Goal: Information Seeking & Learning: Find specific fact

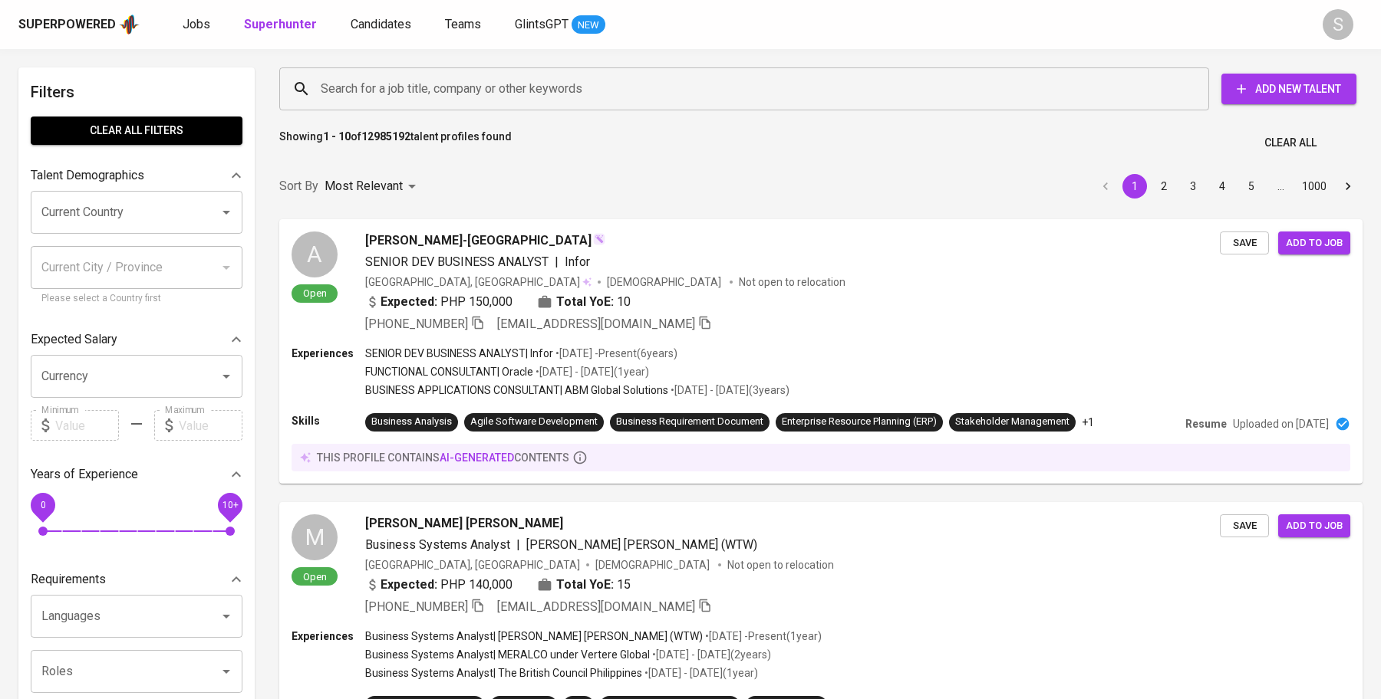
click at [555, 81] on input "Search for a job title, company or other keywords" at bounding box center [748, 88] width 862 height 29
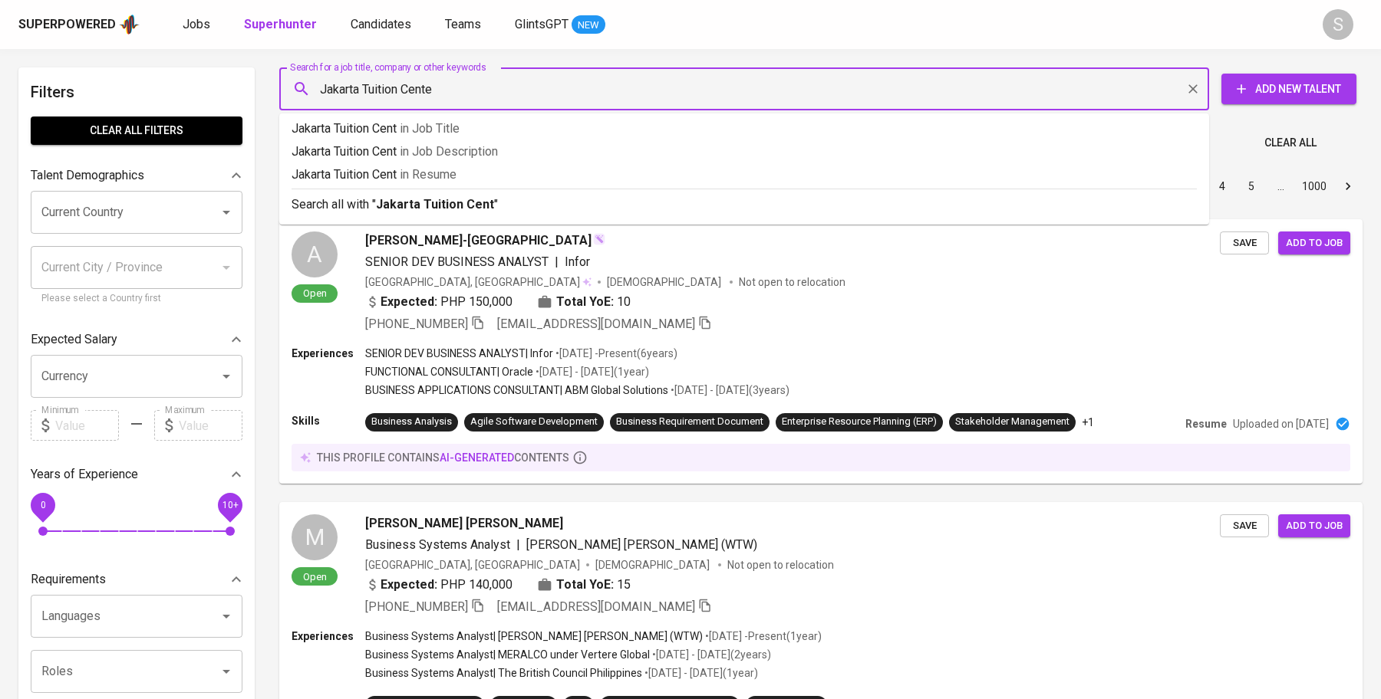
type input "[GEOGRAPHIC_DATA]"
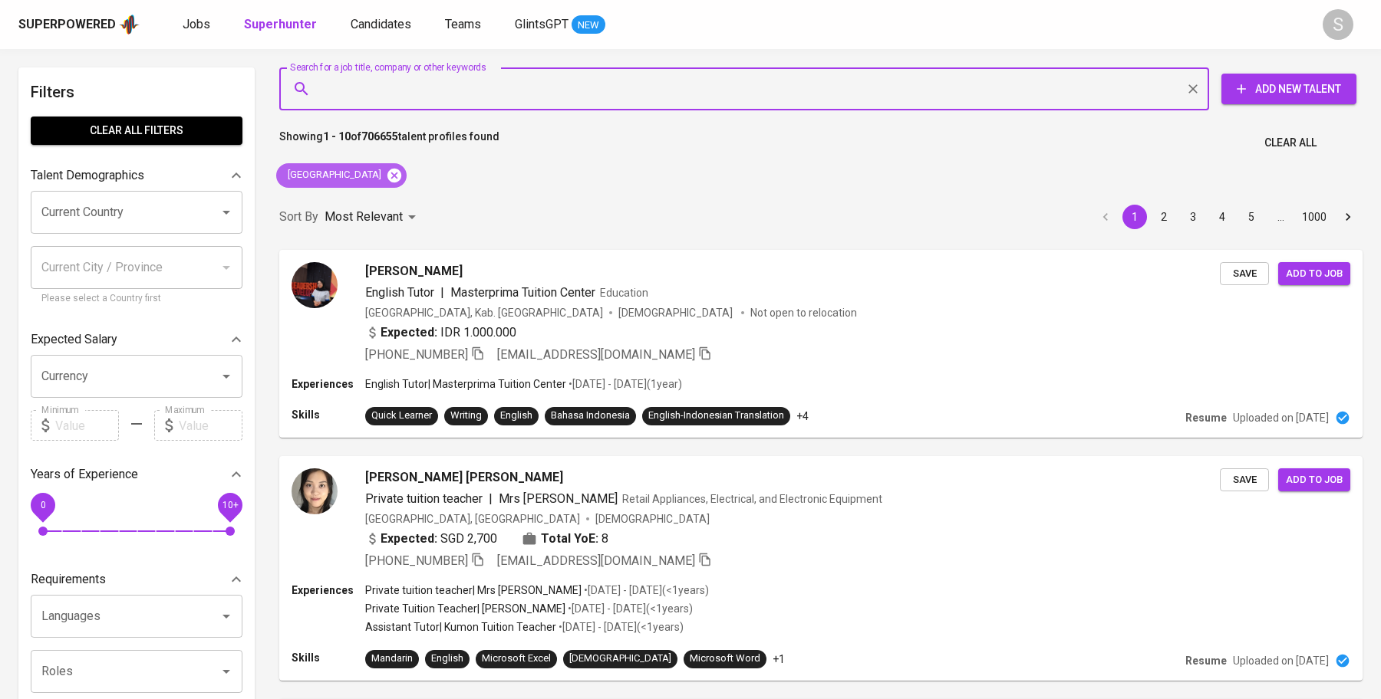
click at [400, 176] on icon at bounding box center [394, 175] width 17 height 17
click at [399, 98] on input "Search for a job title, company or other keywords" at bounding box center [748, 88] width 862 height 29
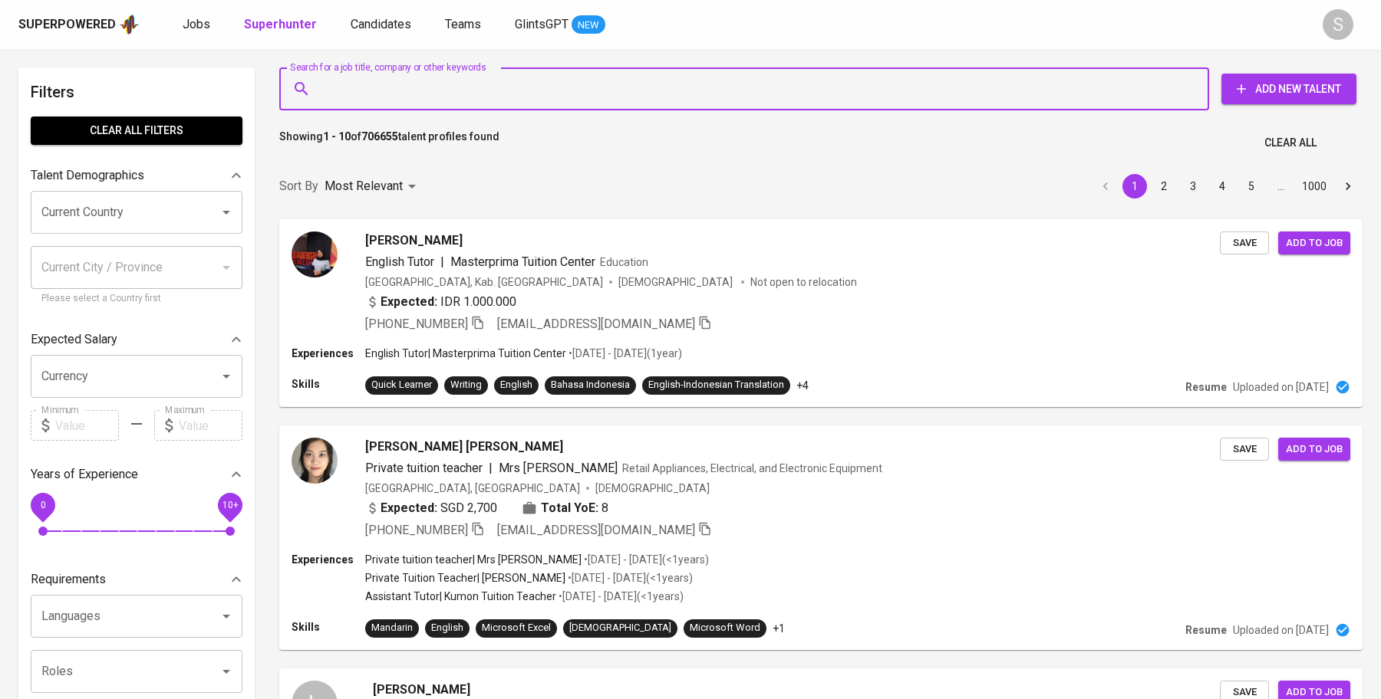
paste input "[EMAIL_ADDRESS][DOMAIN_NAME]"
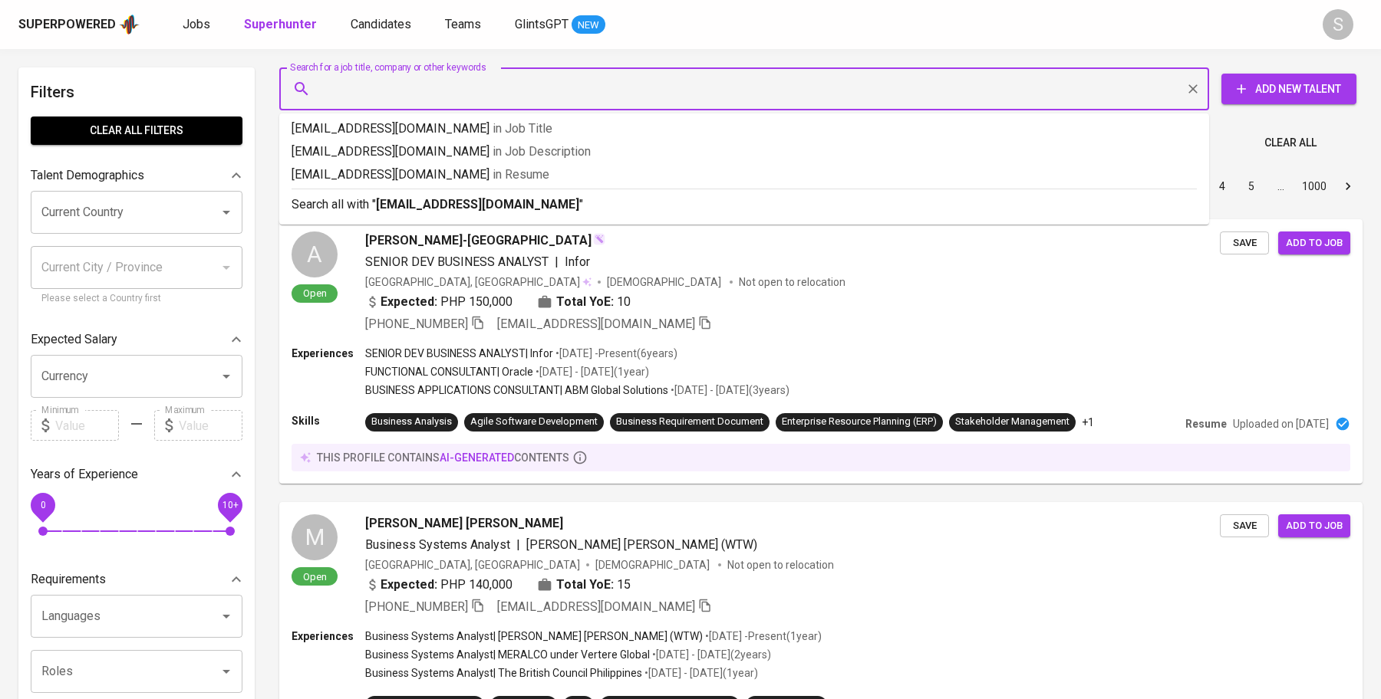
type input "[EMAIL_ADDRESS][DOMAIN_NAME]"
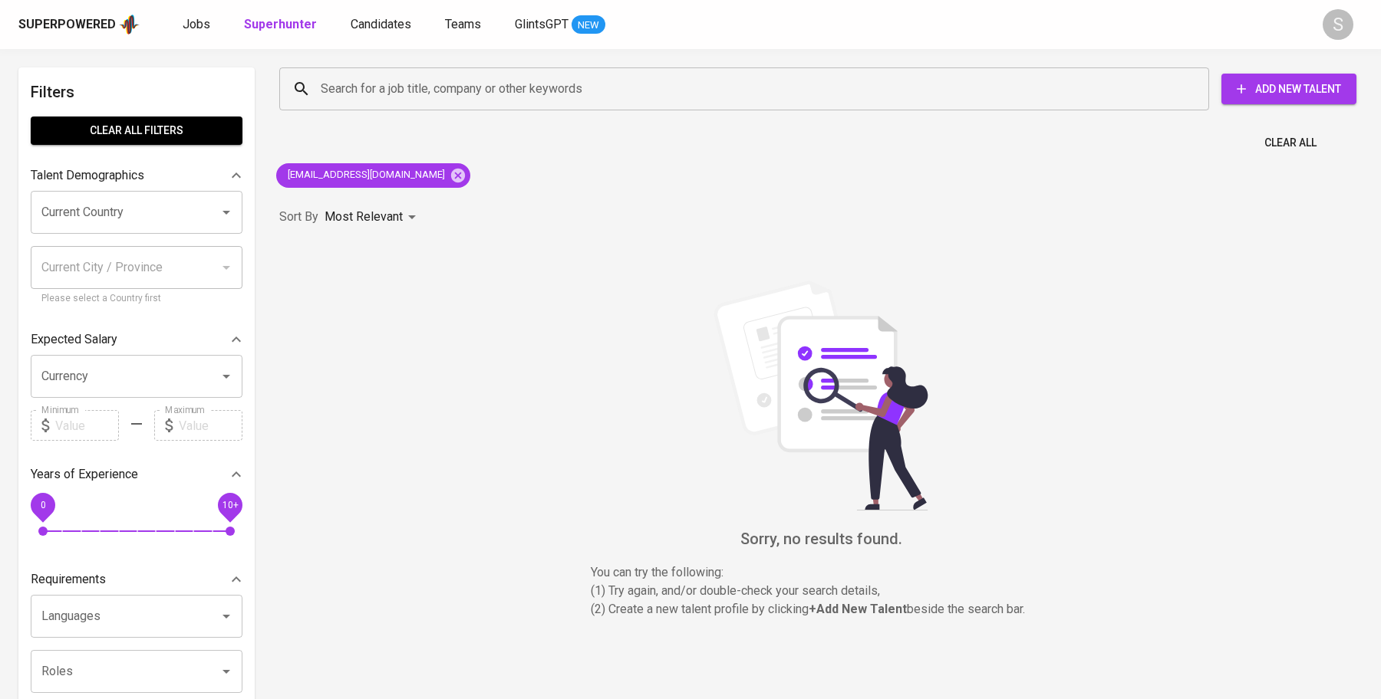
click at [609, 569] on p "You can try the following :" at bounding box center [821, 573] width 460 height 18
click at [366, 179] on span "[EMAIL_ADDRESS][DOMAIN_NAME]" at bounding box center [365, 175] width 178 height 15
copy div "[EMAIL_ADDRESS][DOMAIN_NAME]"
